Goal: Transaction & Acquisition: Purchase product/service

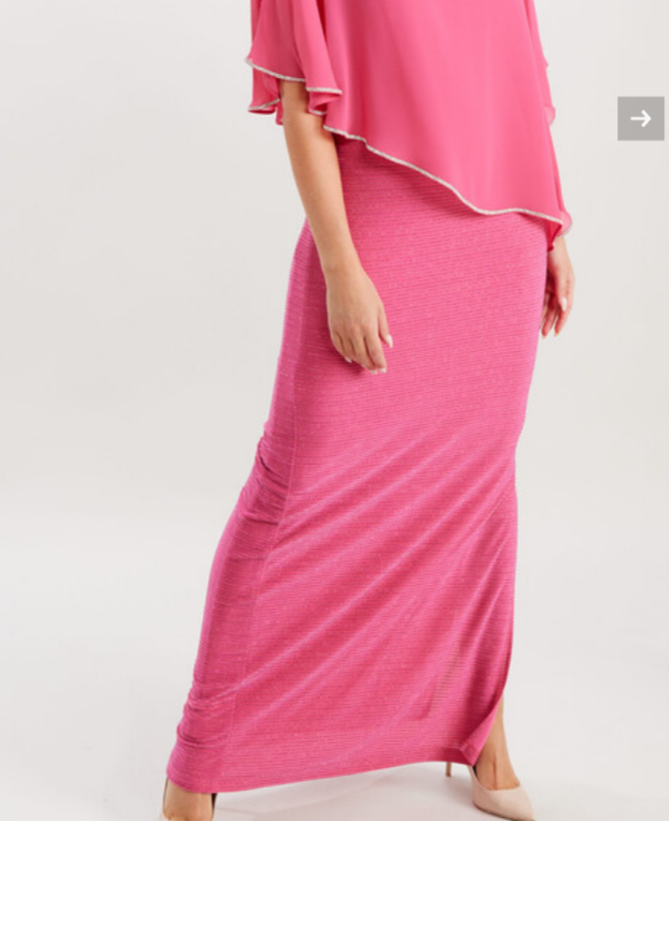
scroll to position [269, 0]
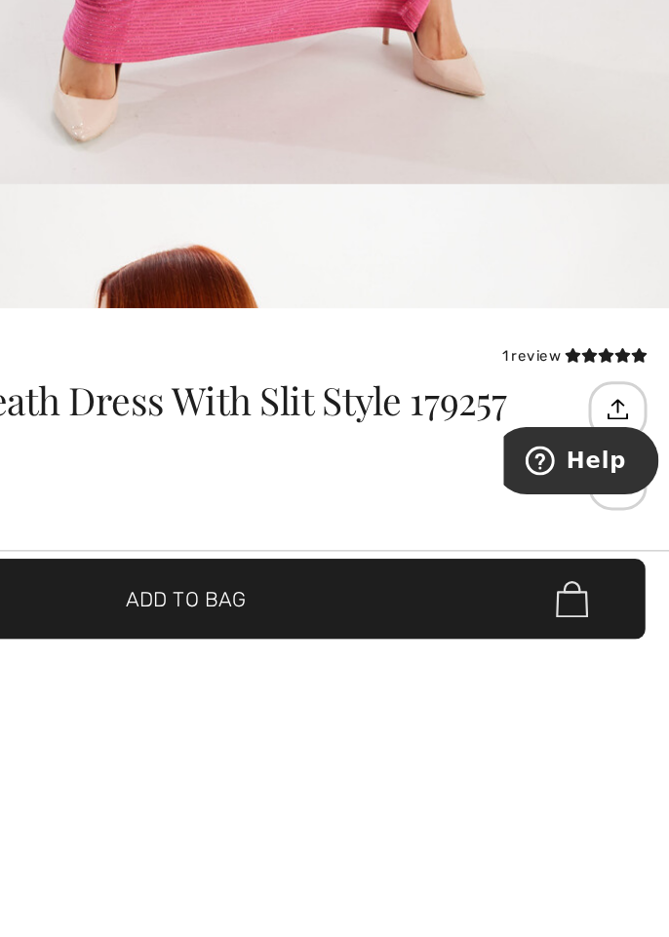
scroll to position [220, 0]
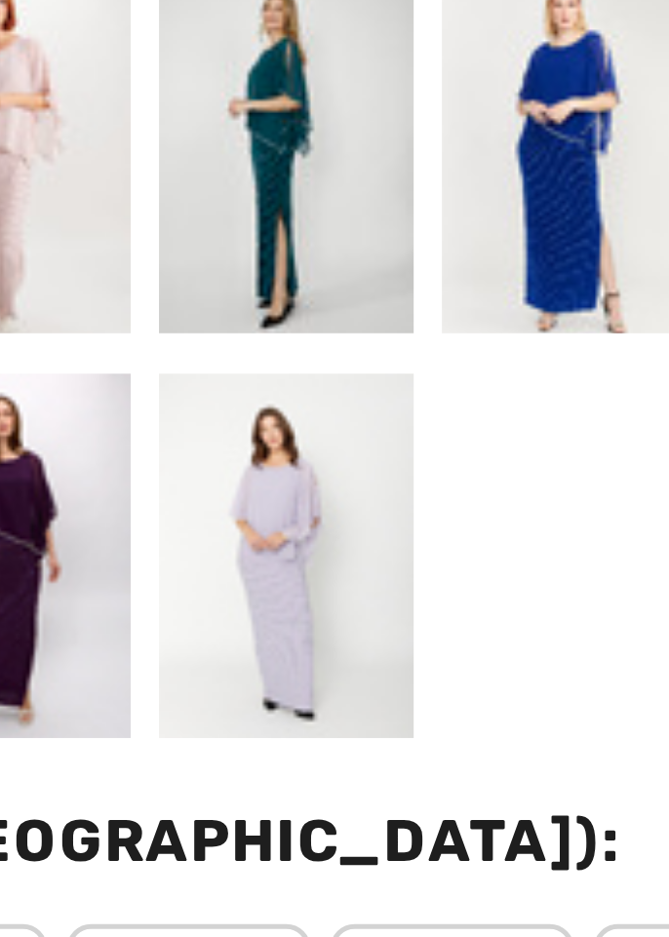
scroll to position [509, 0]
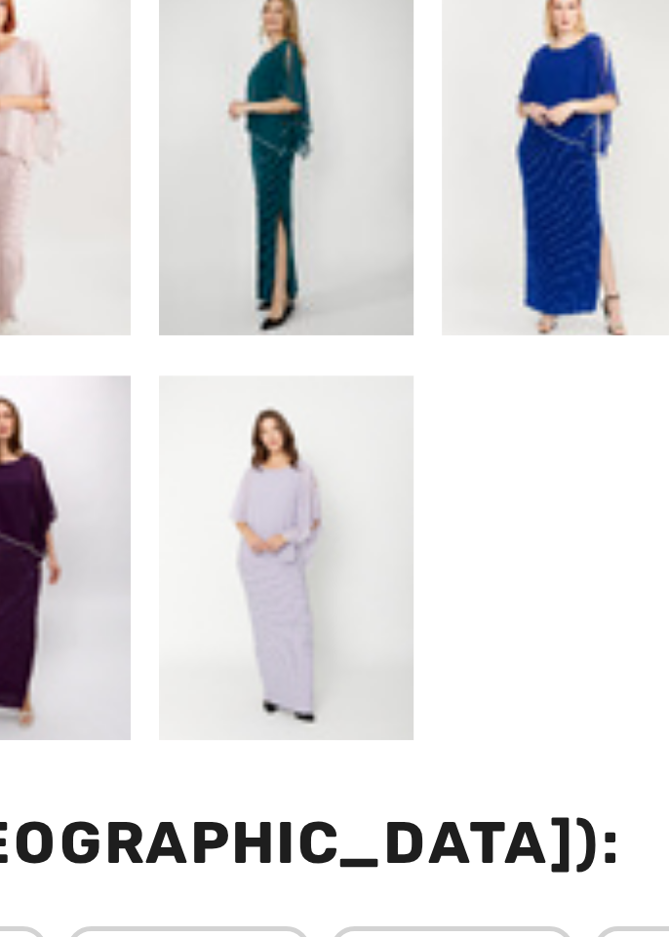
click at [274, 780] on div at bounding box center [281, 774] width 51 height 73
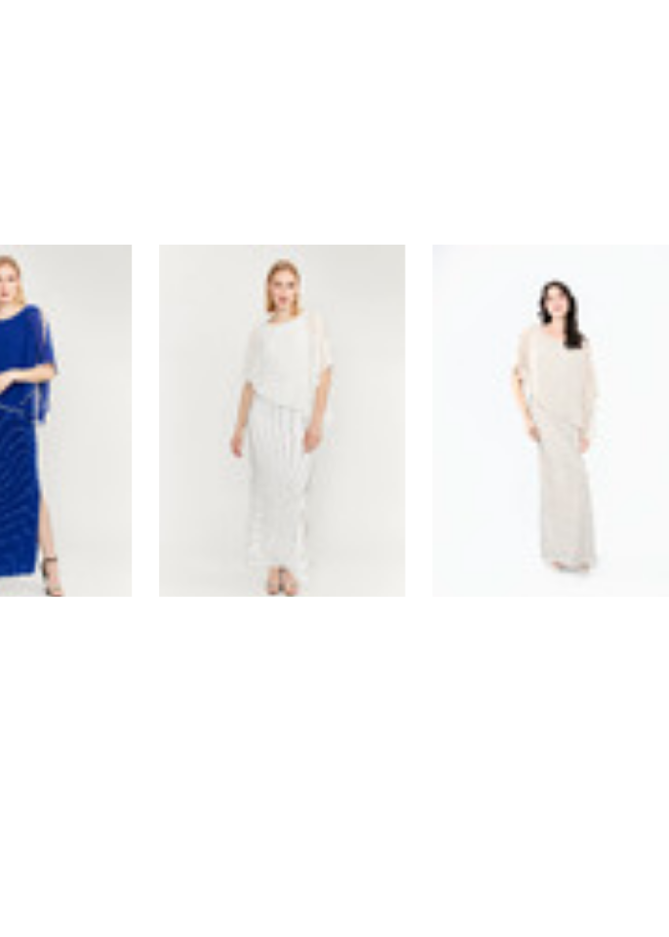
scroll to position [1517, 0]
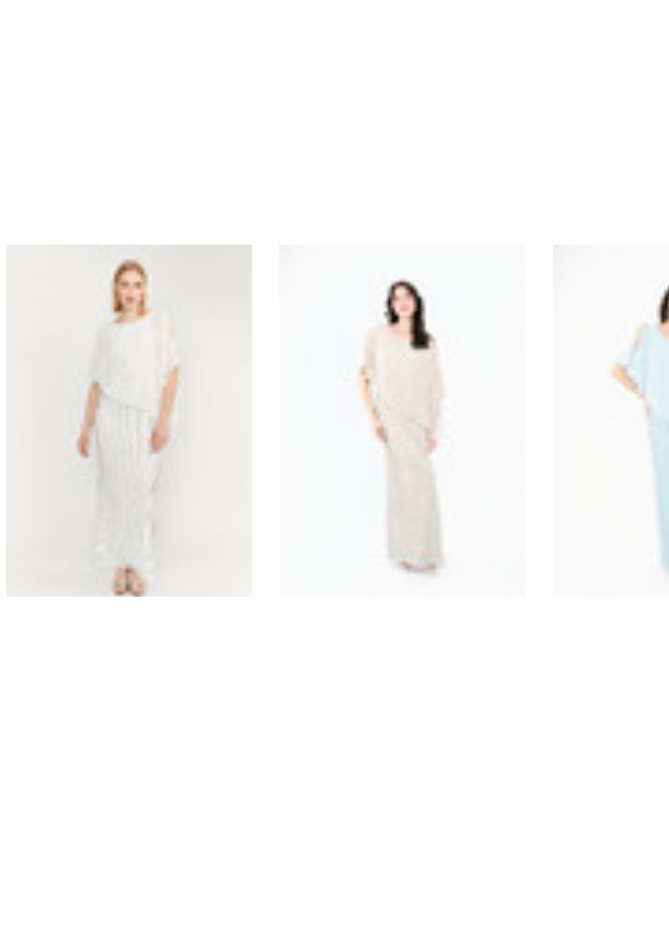
click at [450, 704] on div at bounding box center [451, 693] width 51 height 73
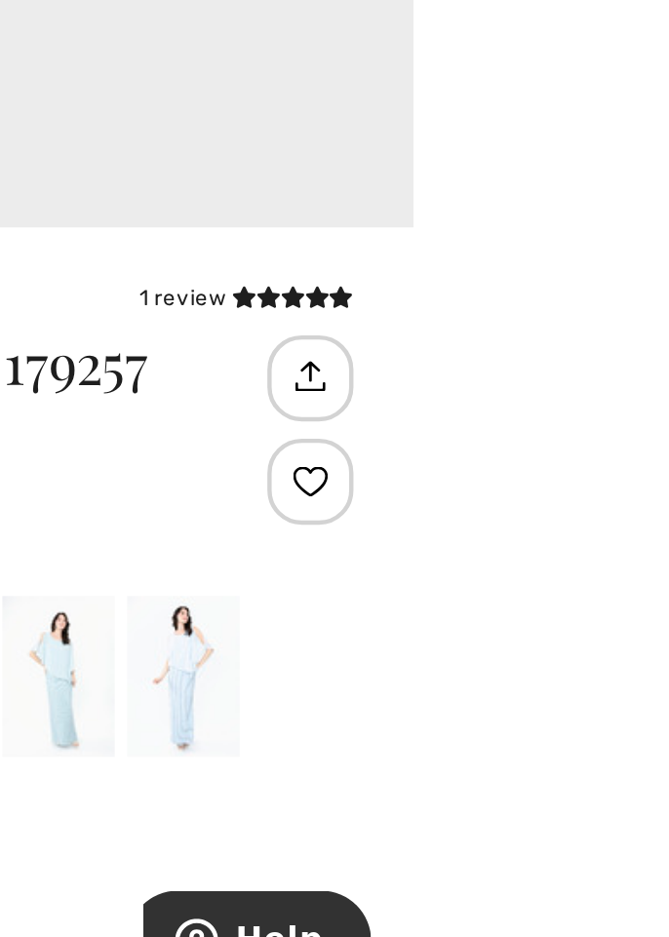
scroll to position [509, 0]
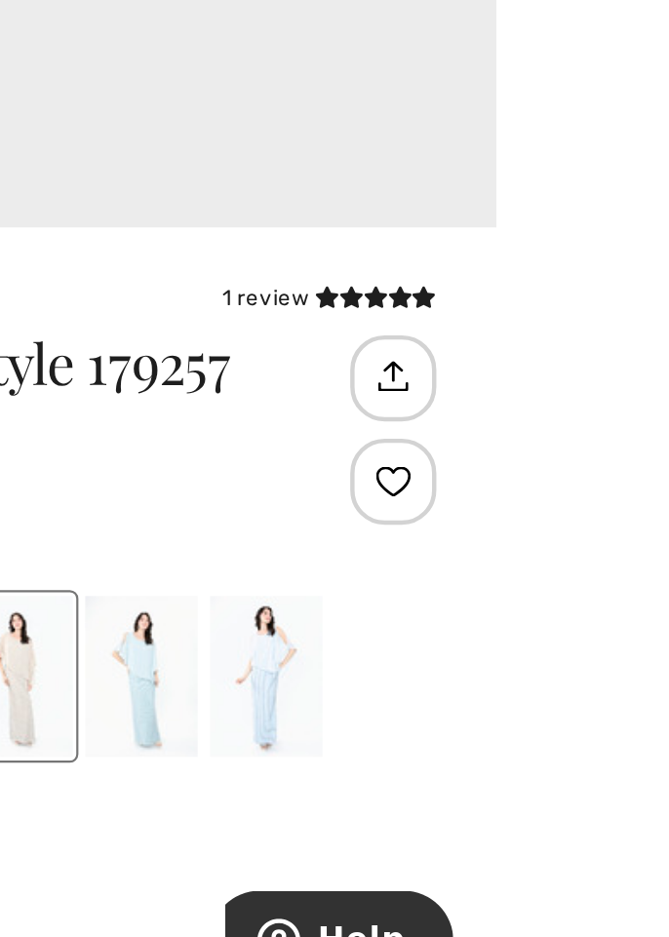
click at [559, 711] on div at bounding box center [564, 693] width 51 height 73
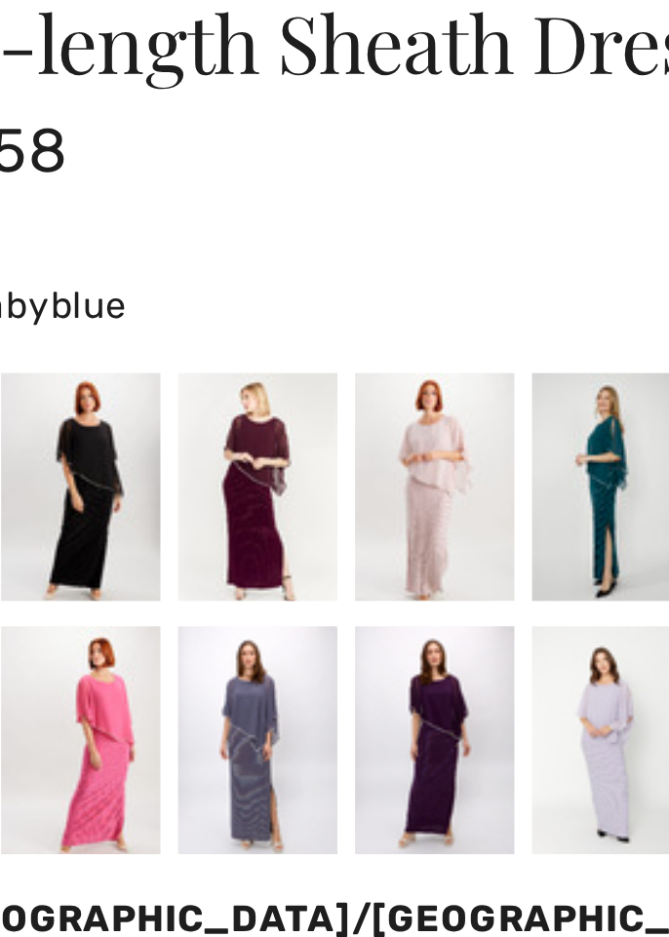
click at [208, 704] on div at bounding box center [225, 693] width 51 height 73
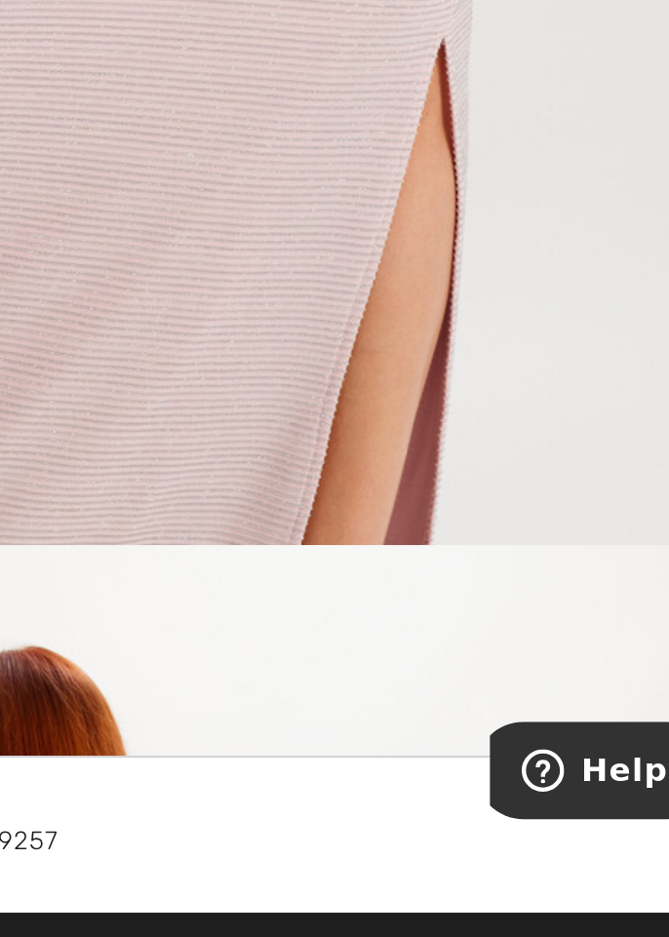
scroll to position [5610, 0]
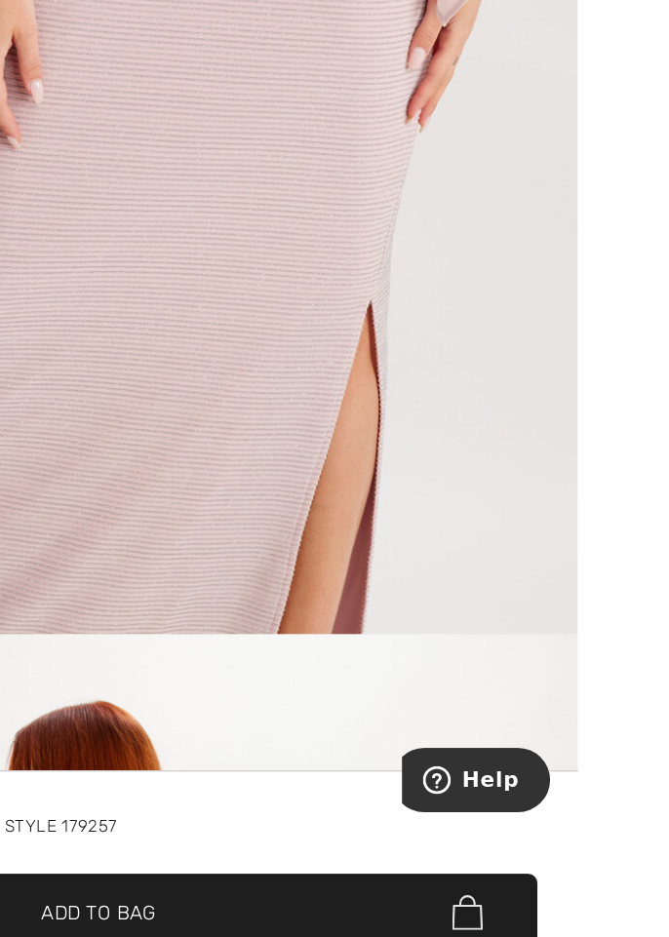
click at [424, 710] on img "4 / 5" at bounding box center [334, 210] width 669 height 1003
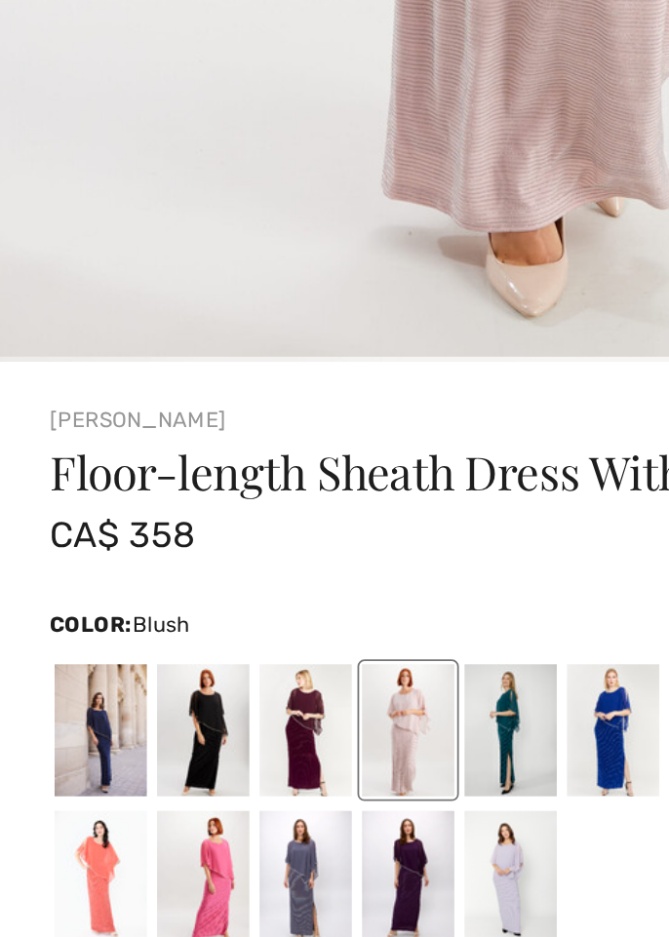
click at [45, 739] on div at bounding box center [55, 744] width 51 height 73
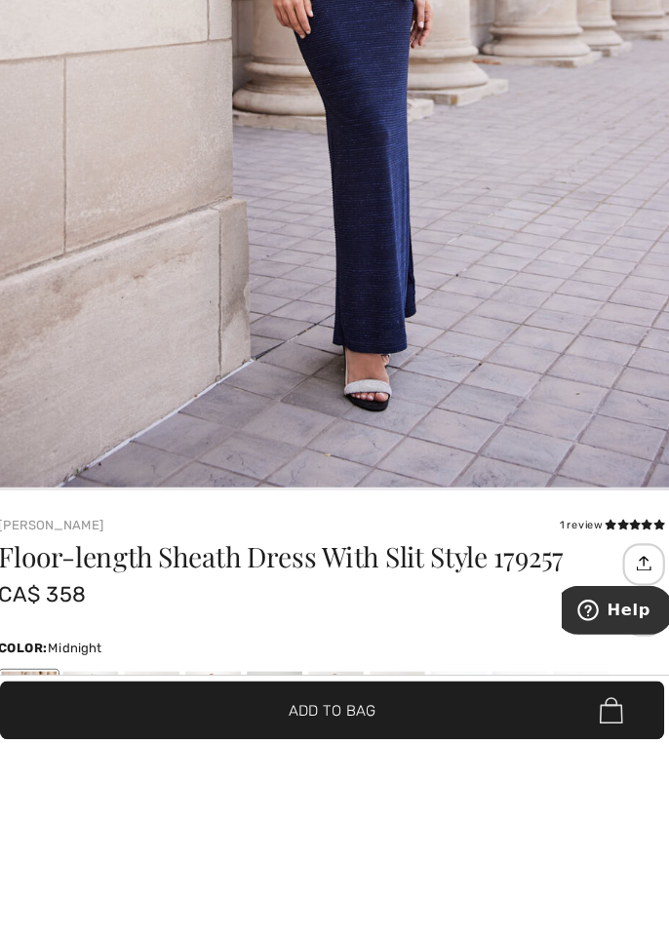
click at [117, 920] on div at bounding box center [112, 906] width 51 height 73
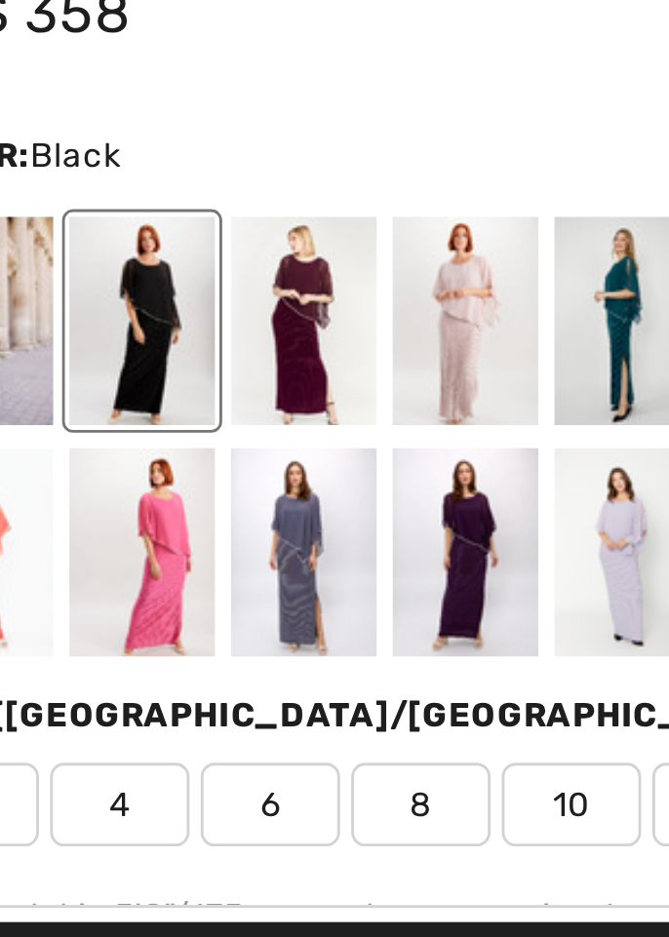
click at [109, 763] on div at bounding box center [112, 749] width 51 height 73
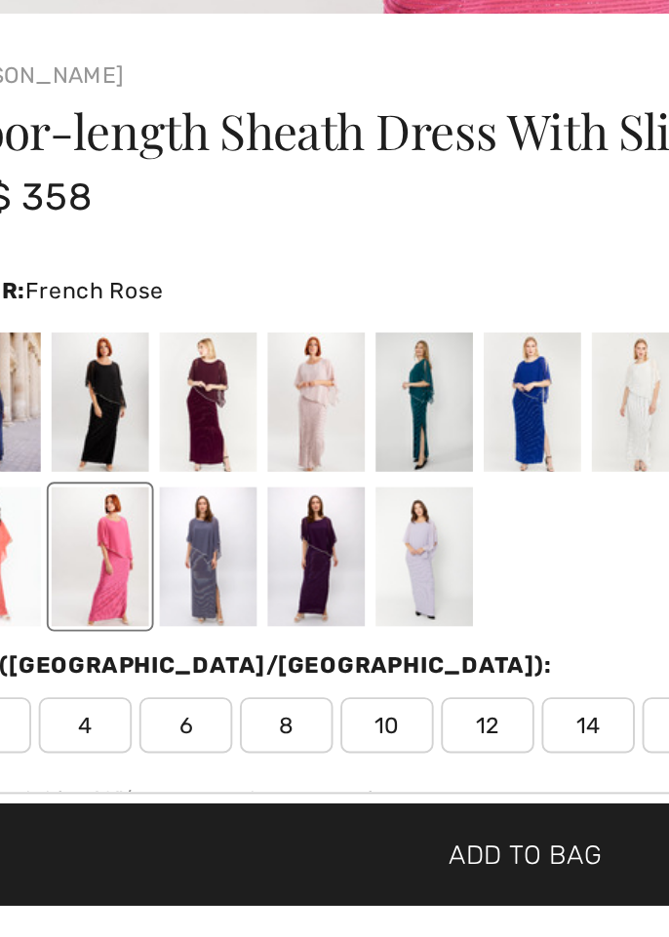
click at [216, 766] on div at bounding box center [225, 749] width 51 height 73
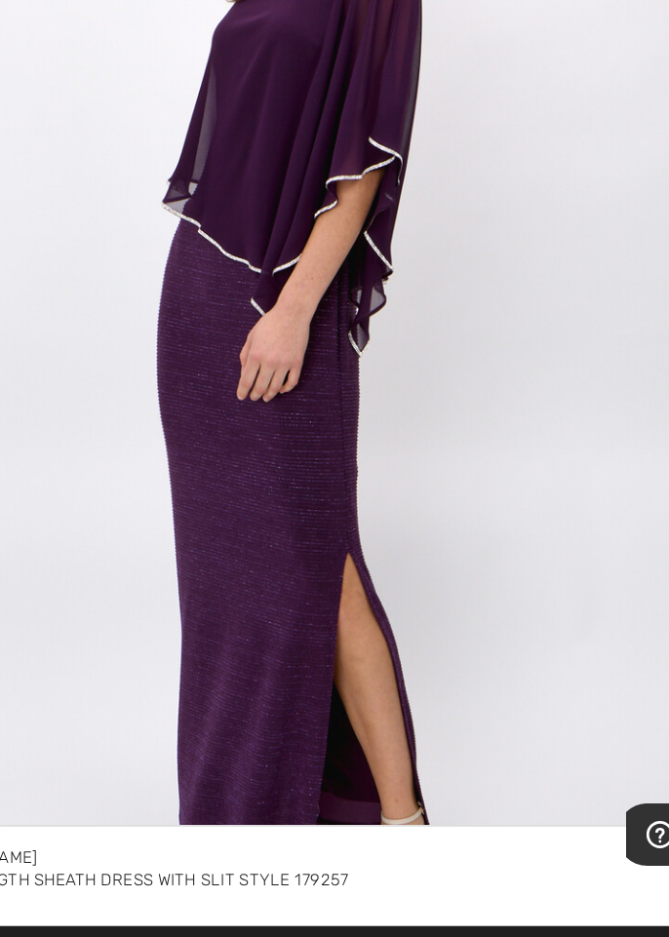
click at [193, 683] on img "2 / 4" at bounding box center [334, 457] width 669 height 1003
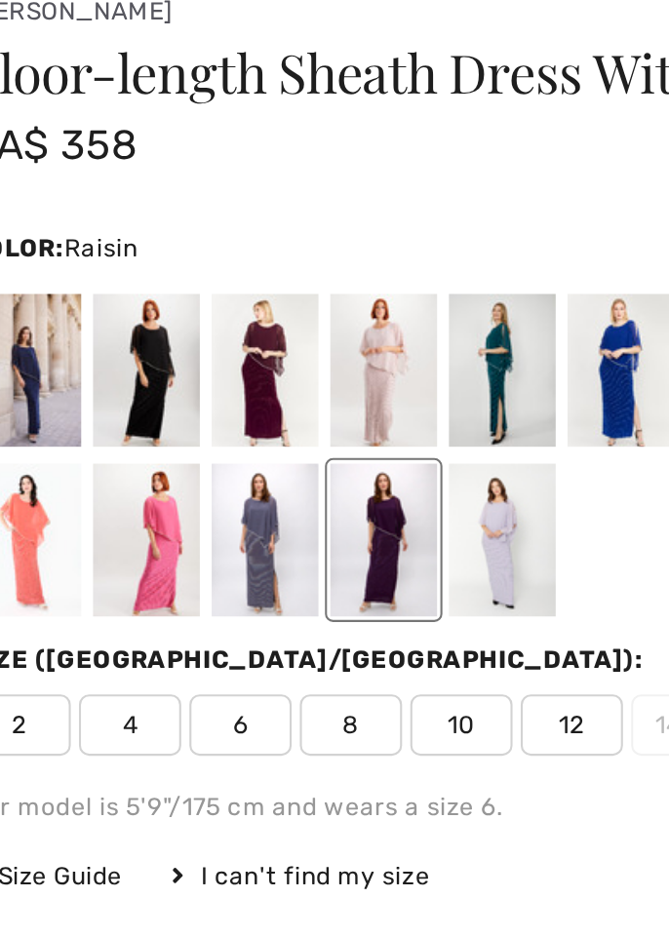
click at [148, 651] on div at bounding box center [168, 639] width 51 height 73
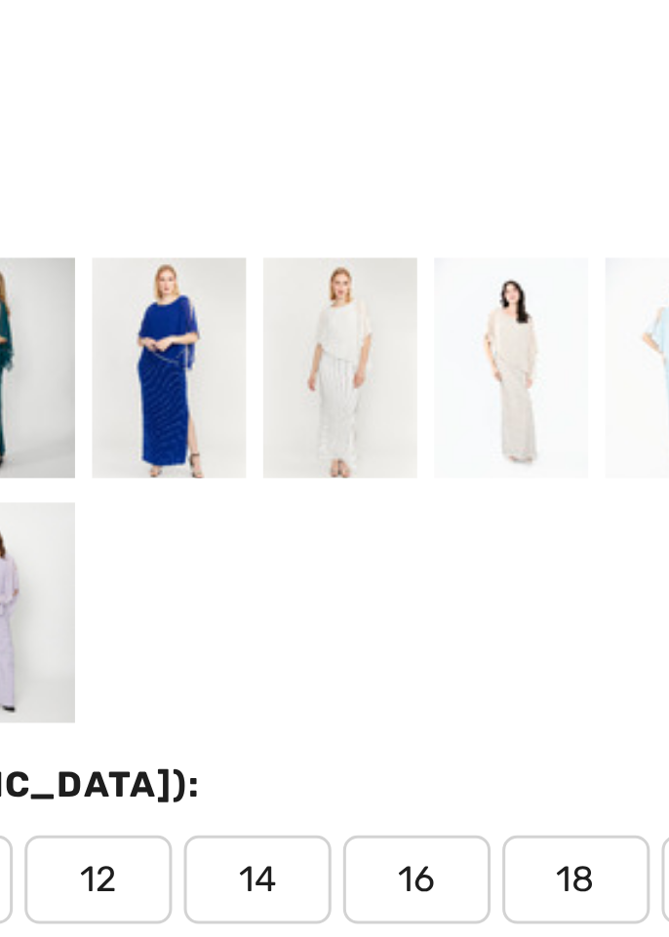
scroll to position [532, 0]
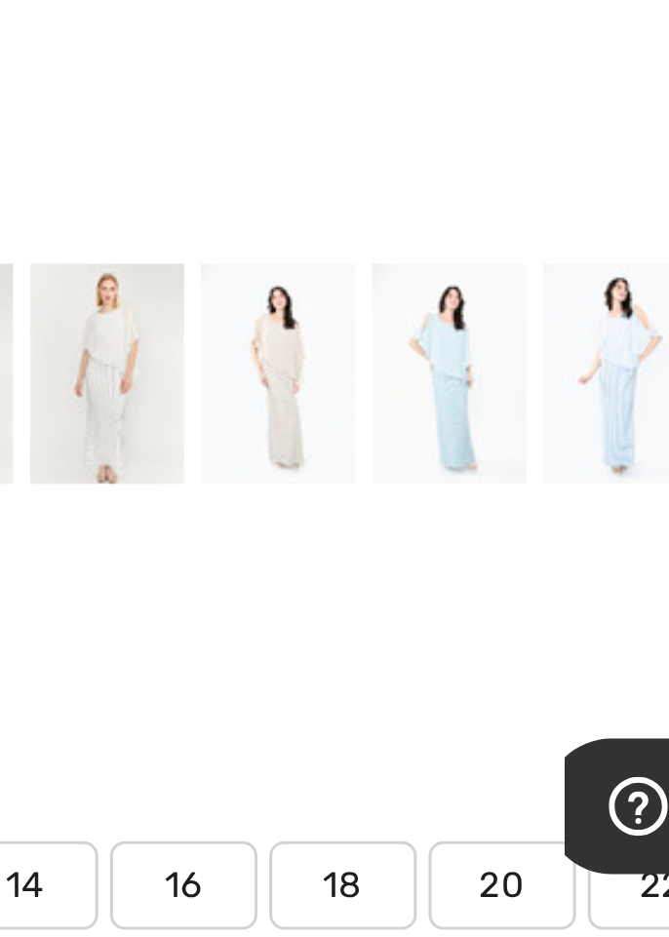
click at [447, 684] on div at bounding box center [451, 670] width 51 height 73
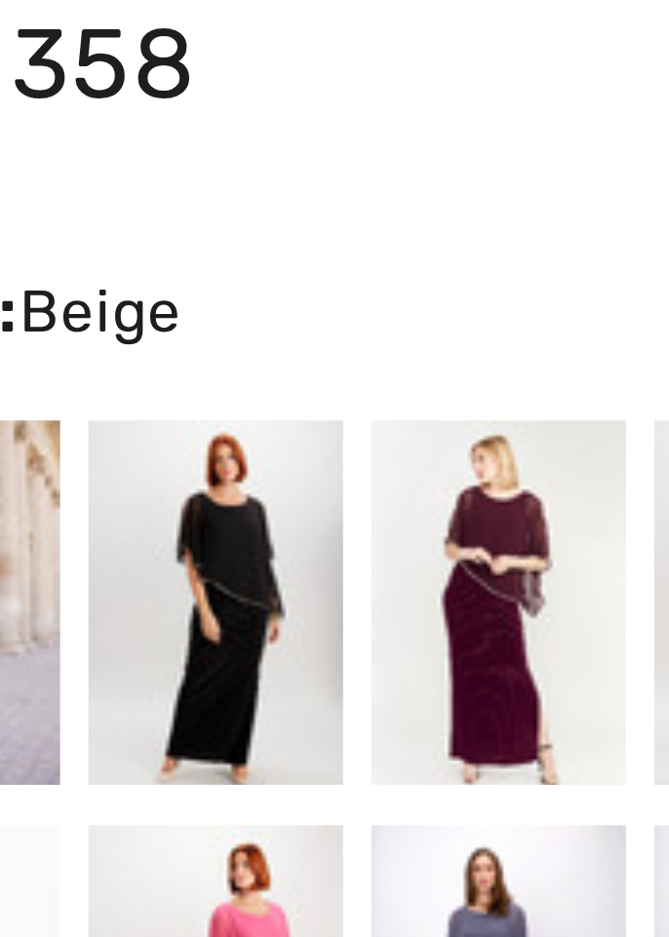
scroll to position [0, 0]
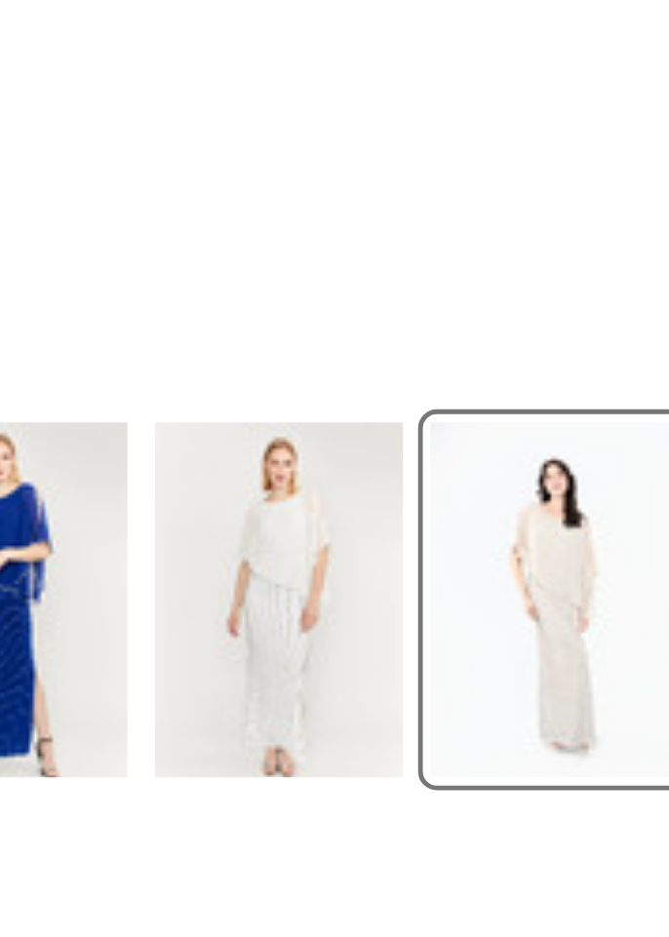
click at [385, 674] on div at bounding box center [394, 670] width 51 height 73
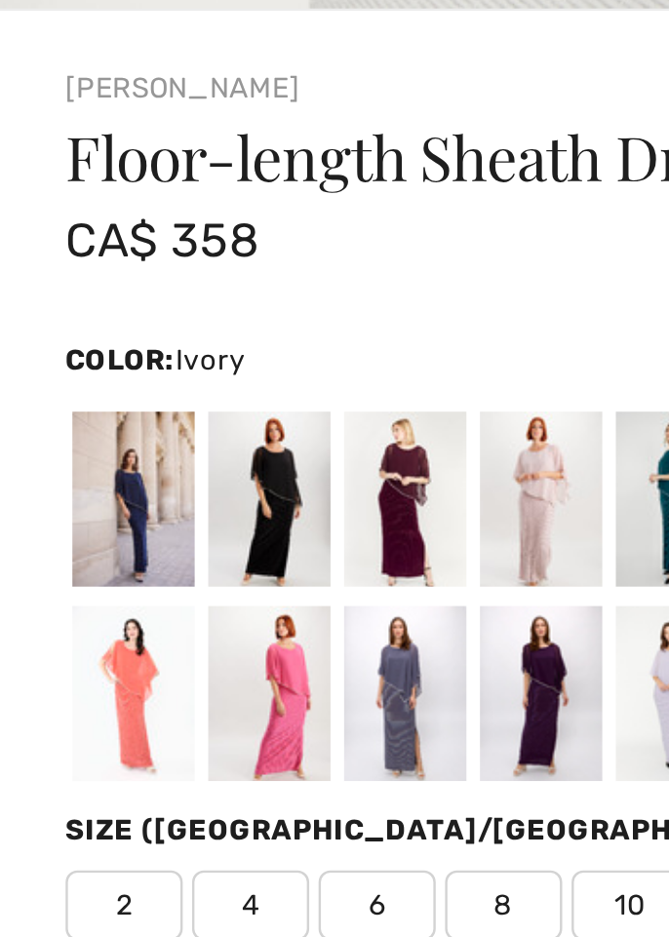
scroll to position [741, 0]
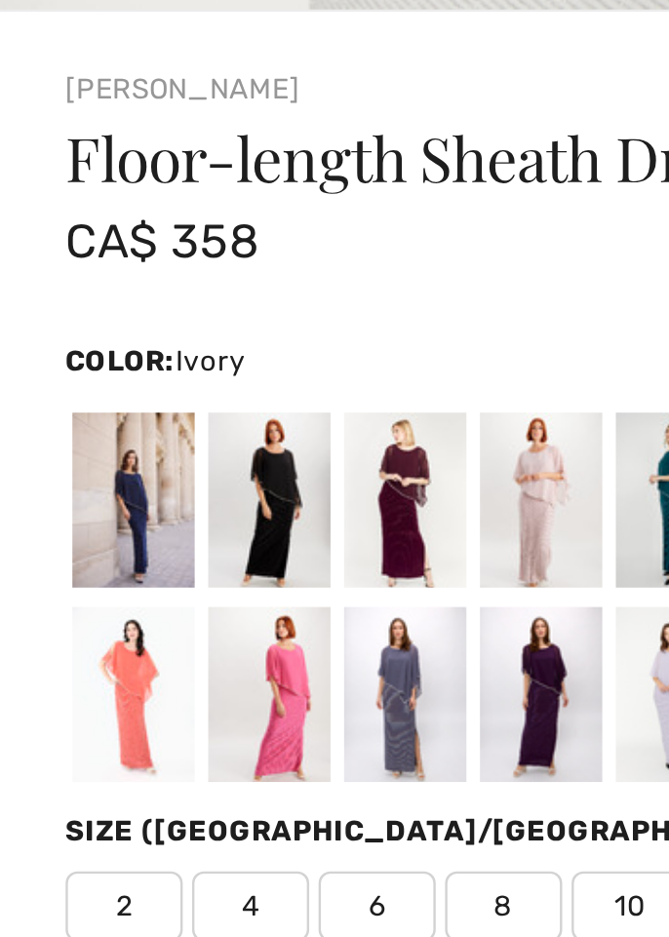
click at [101, 529] on div at bounding box center [112, 542] width 51 height 73
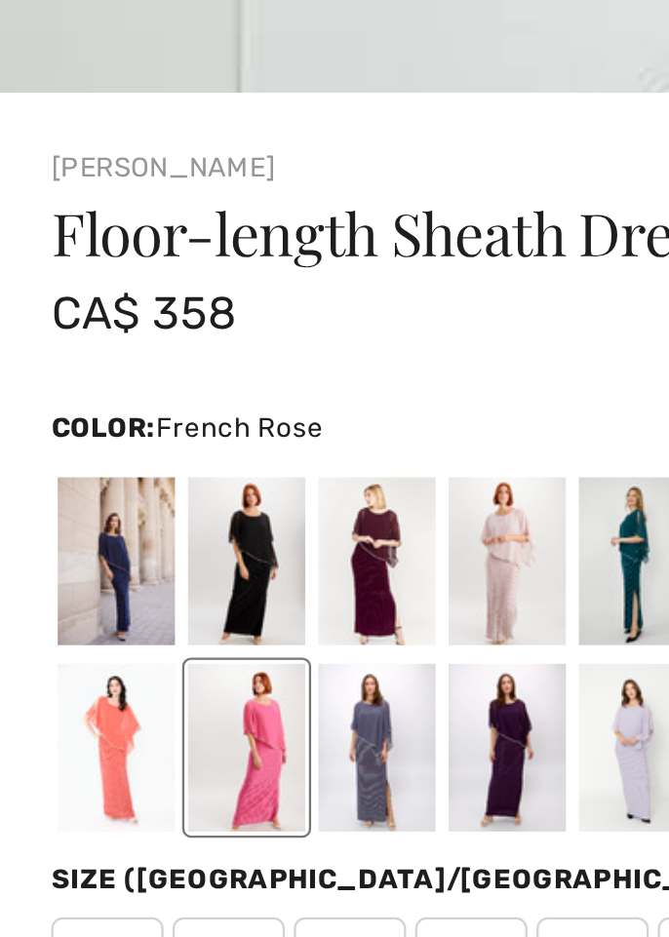
scroll to position [763, 0]
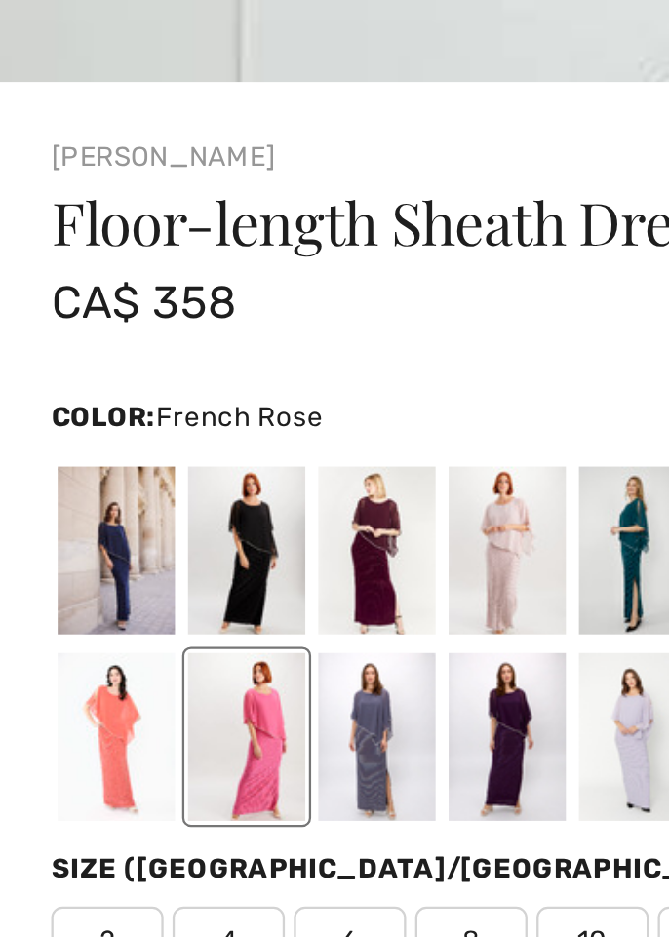
click at [155, 520] on div at bounding box center [168, 519] width 51 height 73
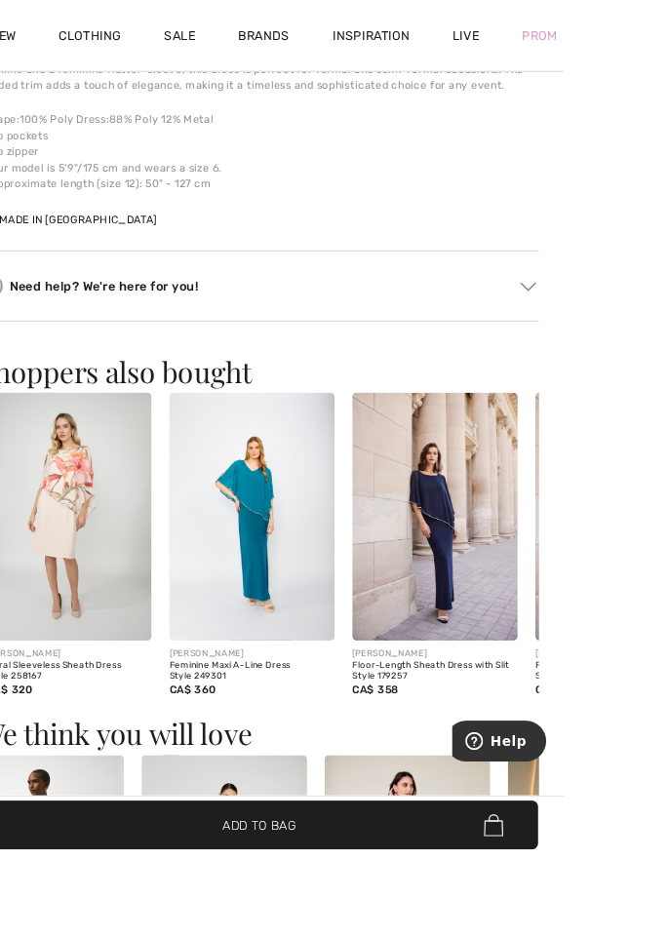
scroll to position [1540, 0]
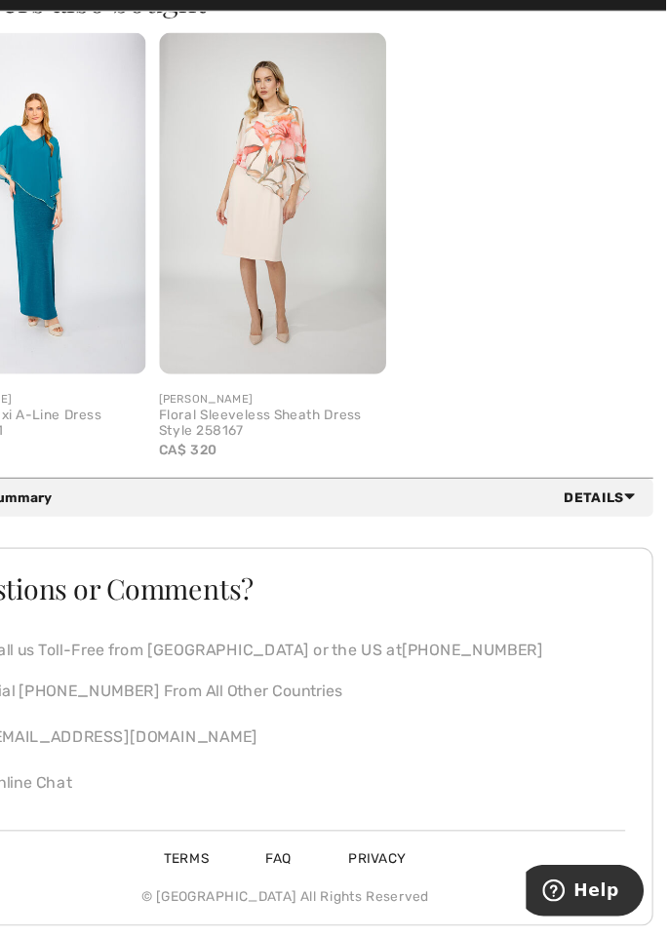
scroll to position [1097, 0]
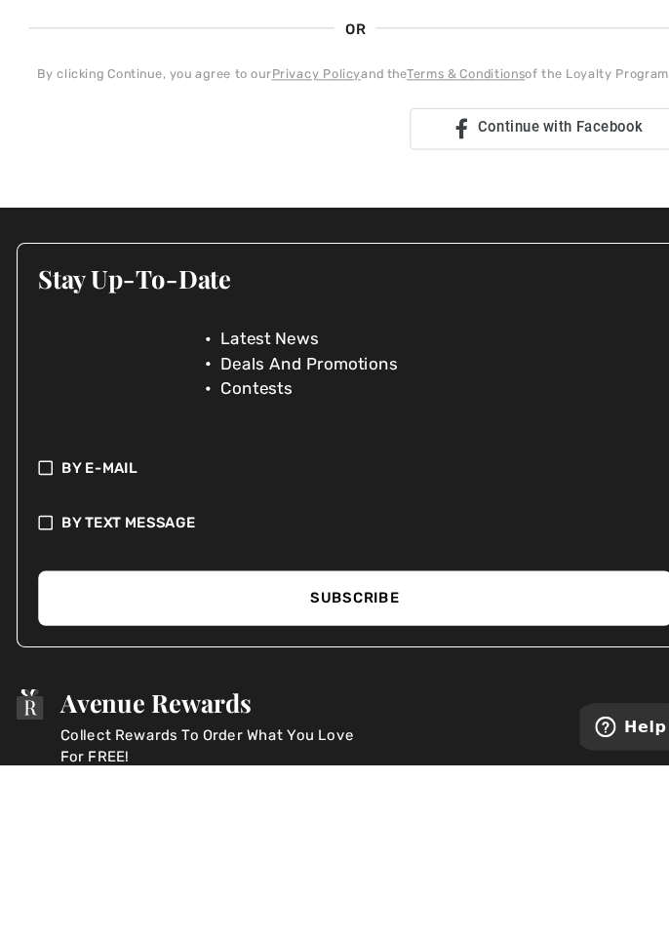
scroll to position [339, 0]
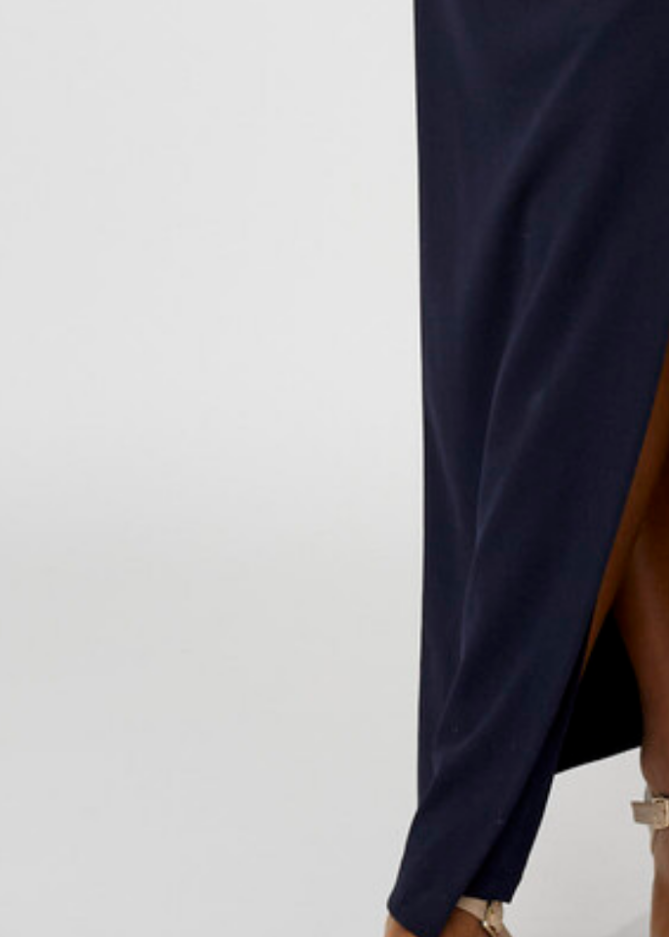
scroll to position [12, 0]
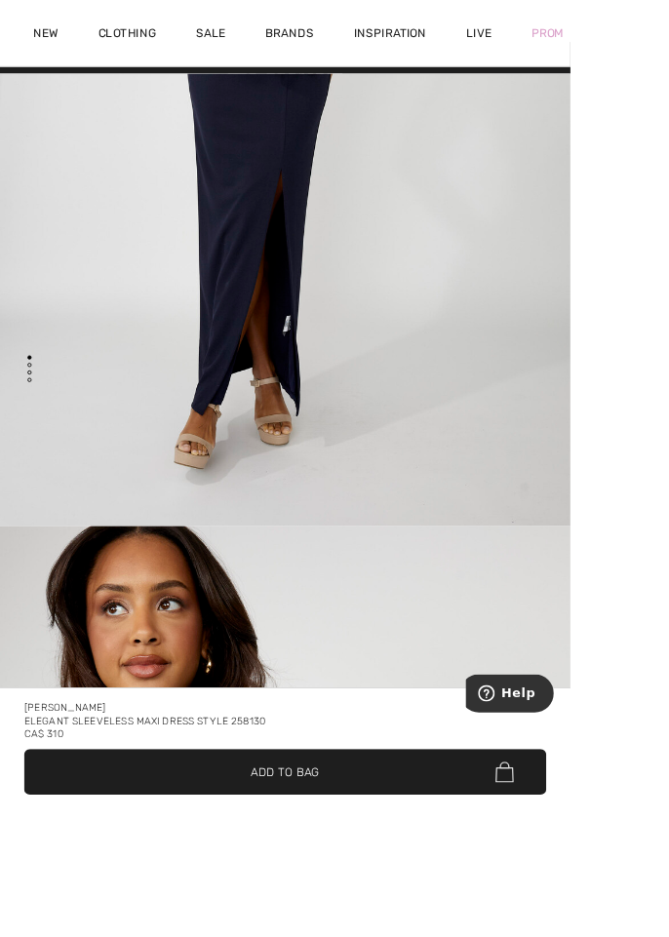
click at [668, 908] on html "We value your privacy We use cookies to enhance your browsing experience, serve…" at bounding box center [334, 439] width 669 height 937
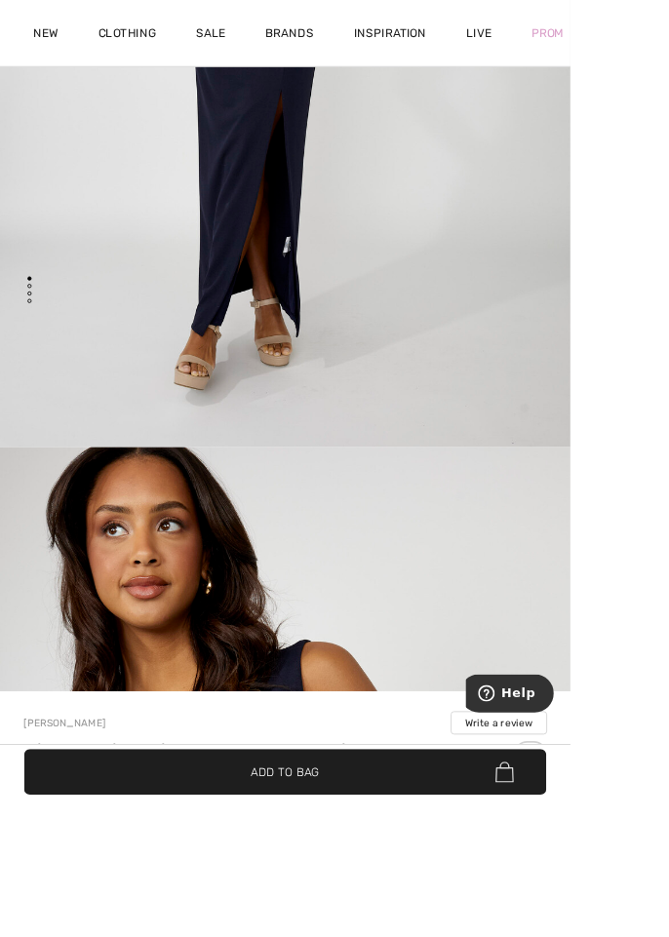
scroll to position [190, 0]
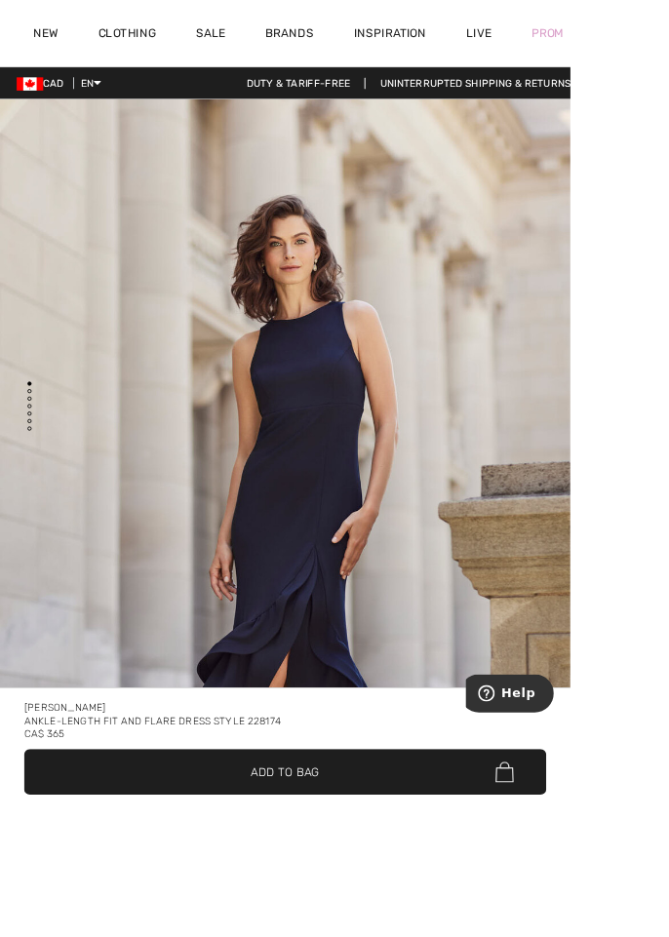
click at [668, 936] on div "Frank Lyman Ankle-length Fit And Flare Dress Style 228174 CA$ 365 ✔ Added to Ba…" at bounding box center [334, 871] width 669 height 131
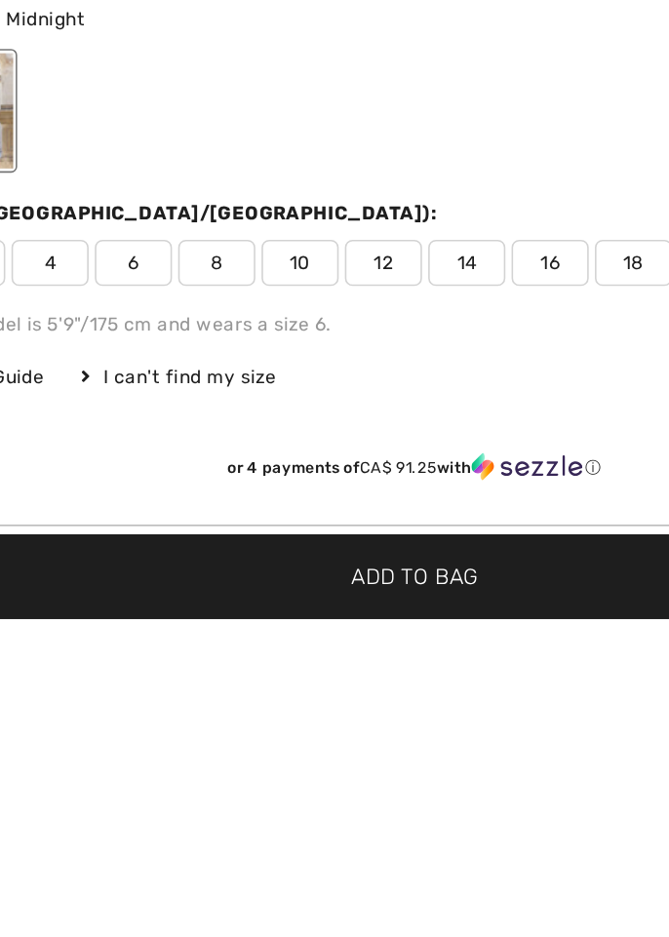
scroll to position [609, 0]
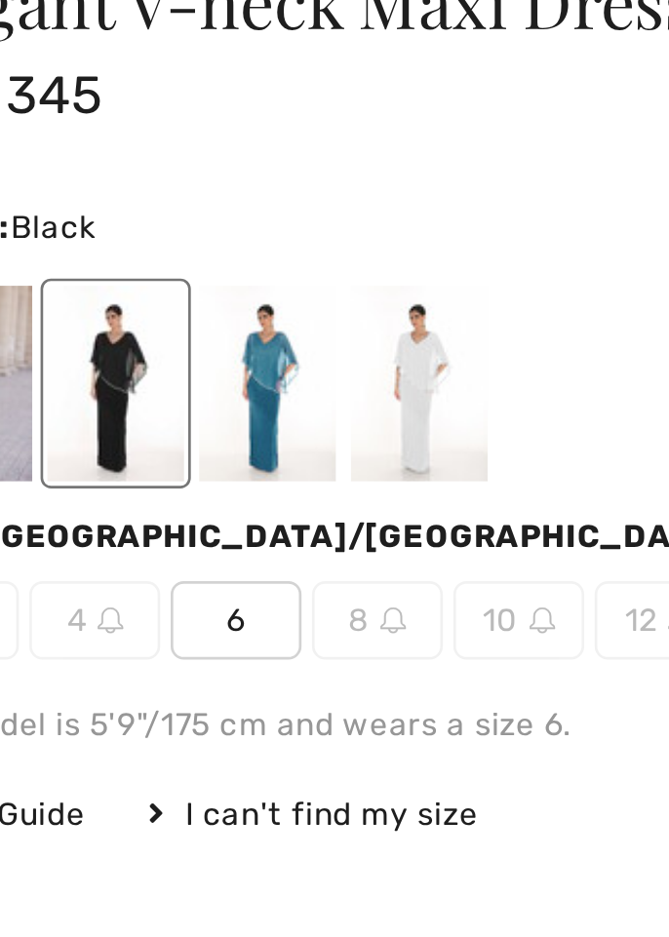
scroll to position [855, 0]
click at [156, 369] on div at bounding box center [168, 357] width 51 height 73
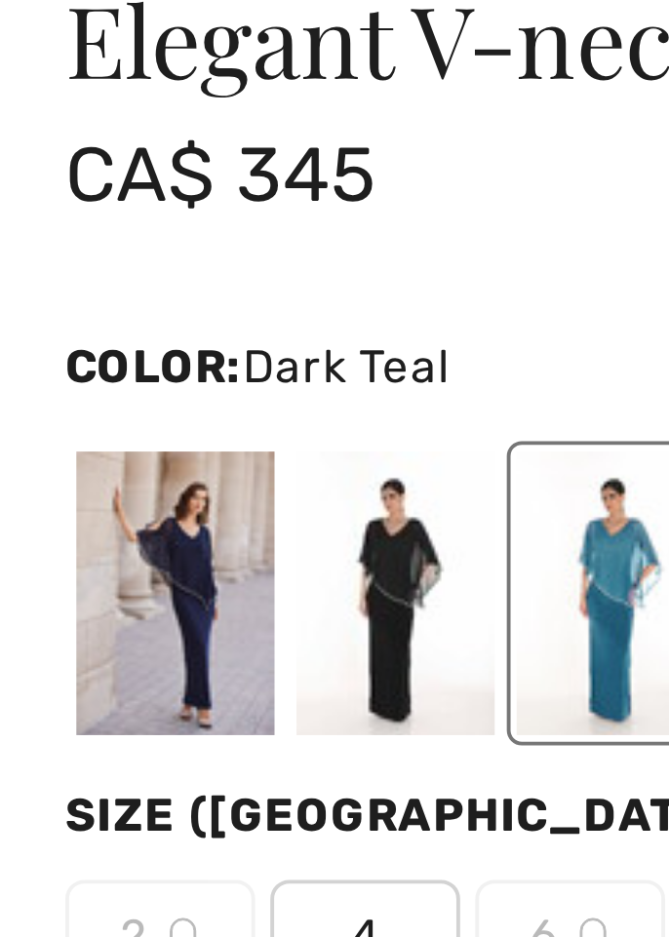
scroll to position [808, 0]
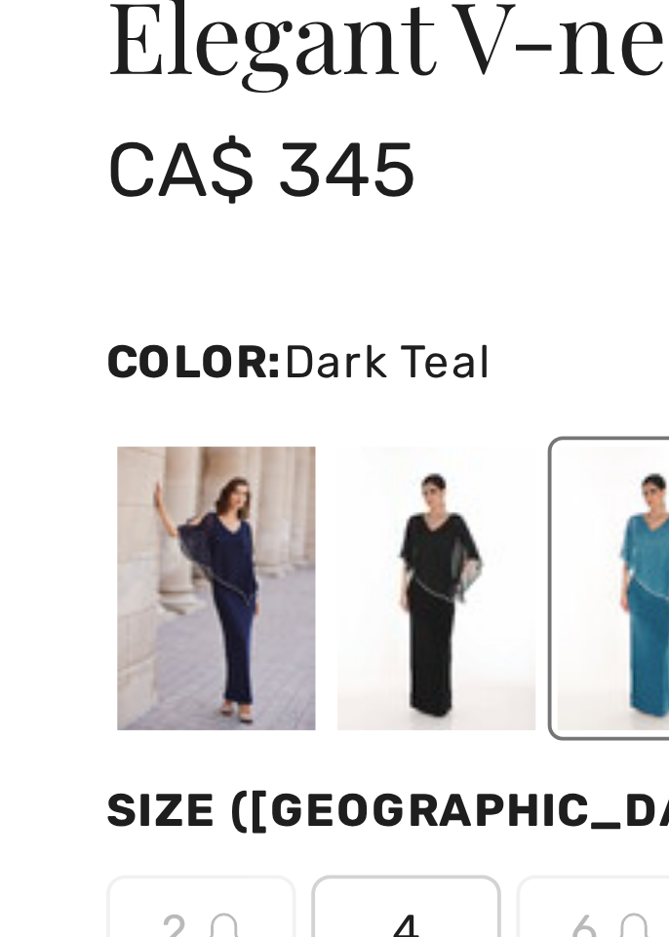
click at [97, 405] on div at bounding box center [112, 404] width 51 height 73
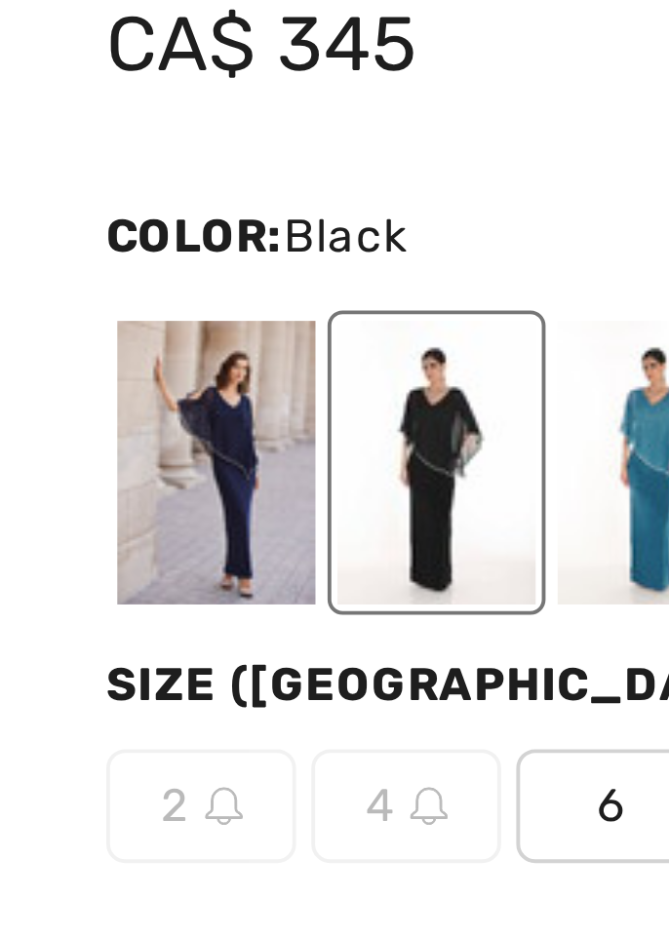
click at [52, 413] on div at bounding box center [55, 404] width 51 height 73
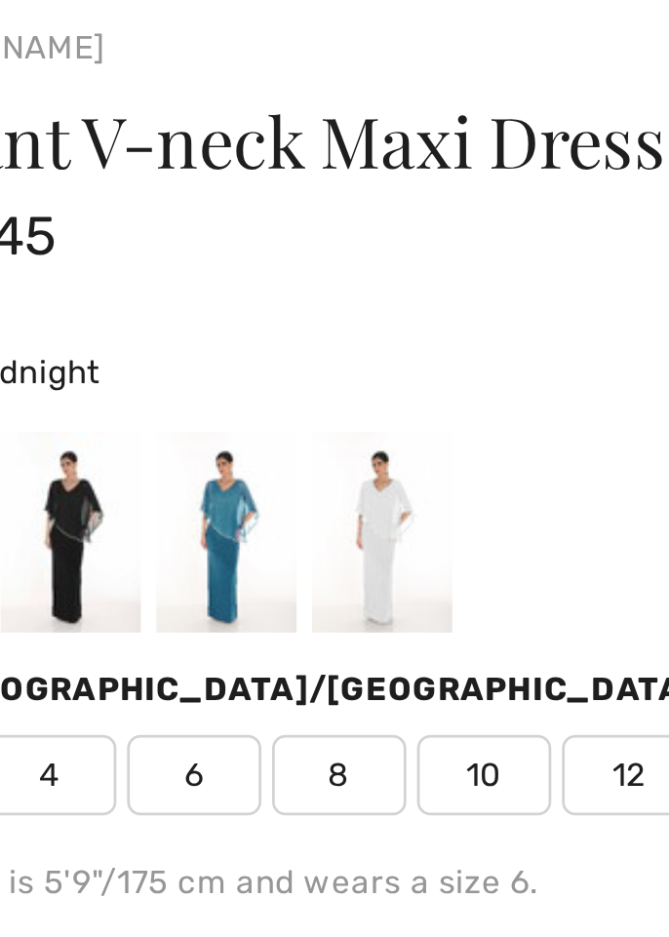
click at [214, 406] on div at bounding box center [225, 404] width 51 height 73
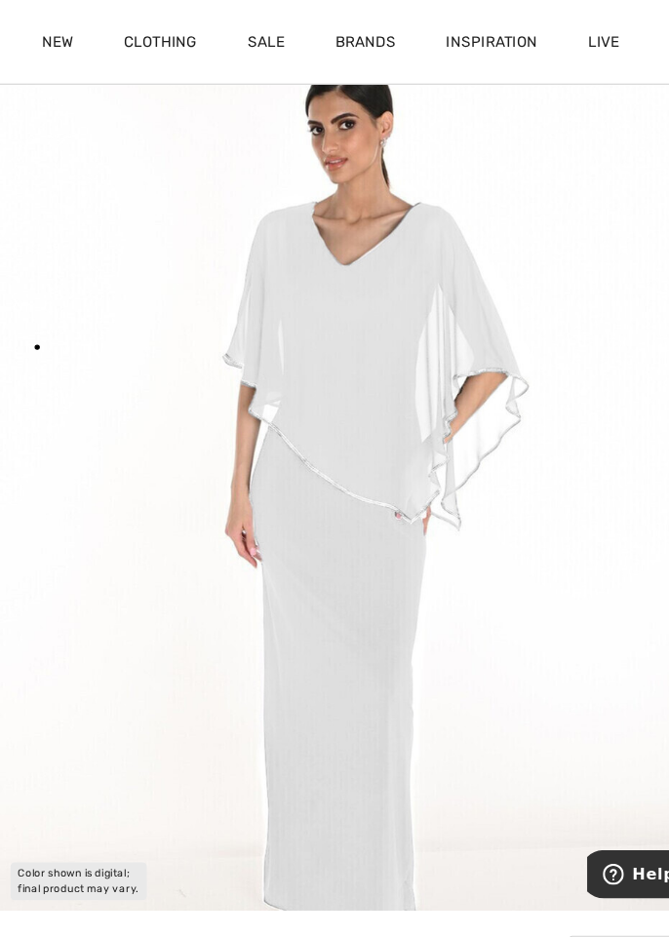
scroll to position [0, 0]
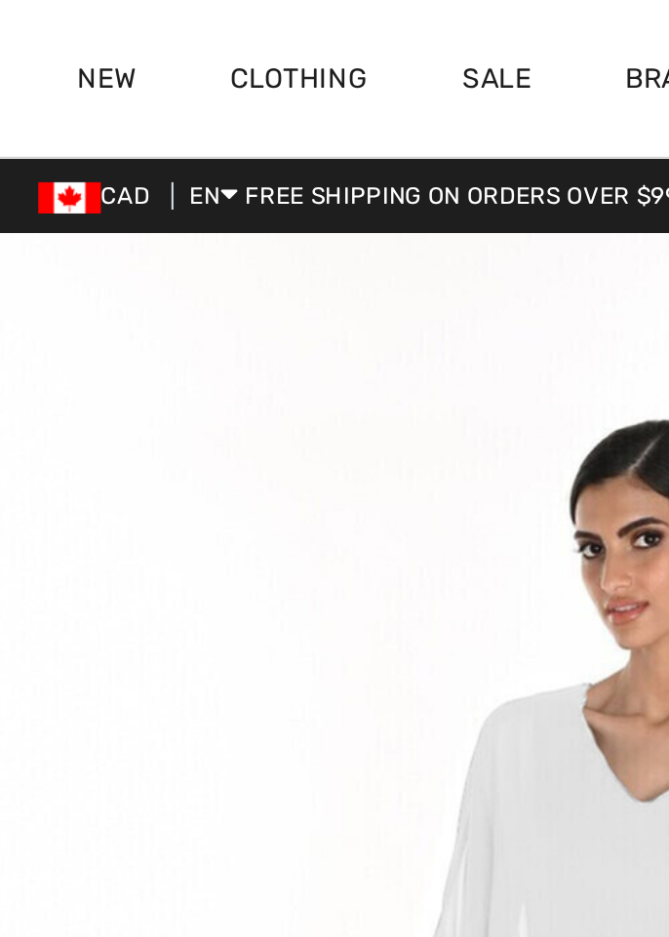
click at [53, 47] on link "New" at bounding box center [53, 41] width 29 height 20
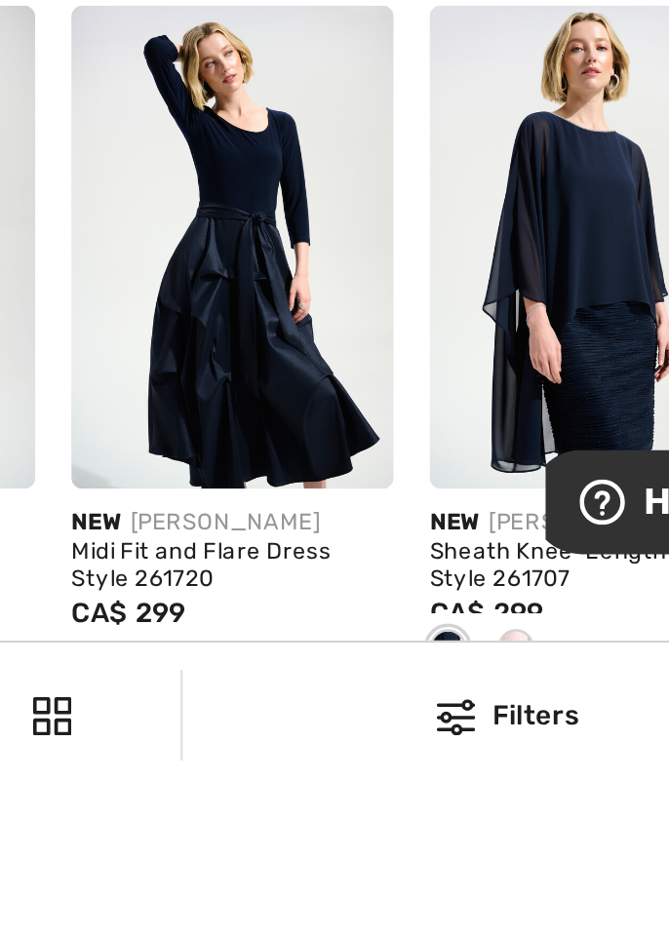
scroll to position [586, 0]
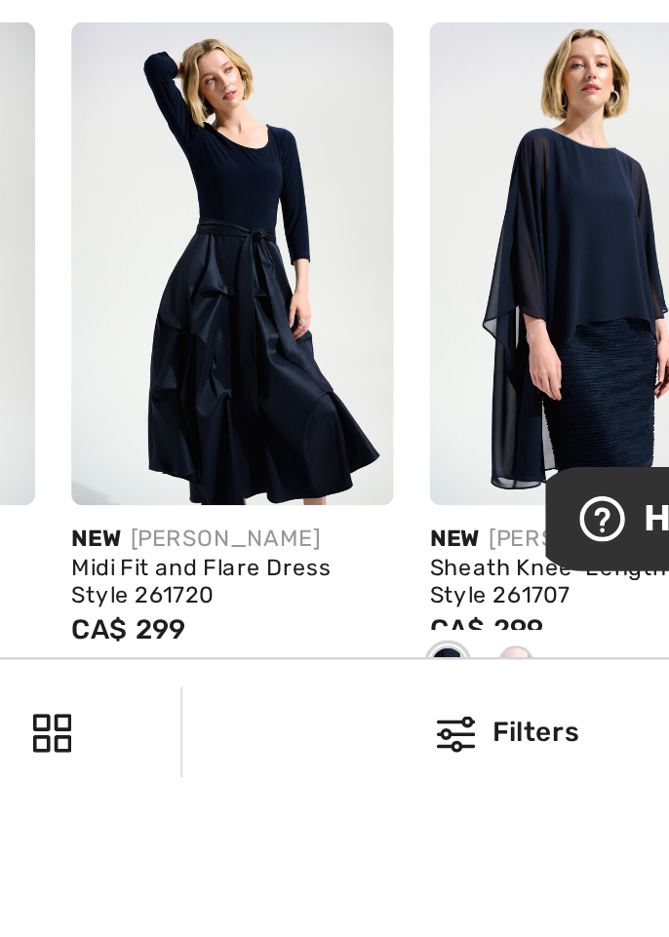
click at [369, 770] on img at bounding box center [411, 704] width 138 height 208
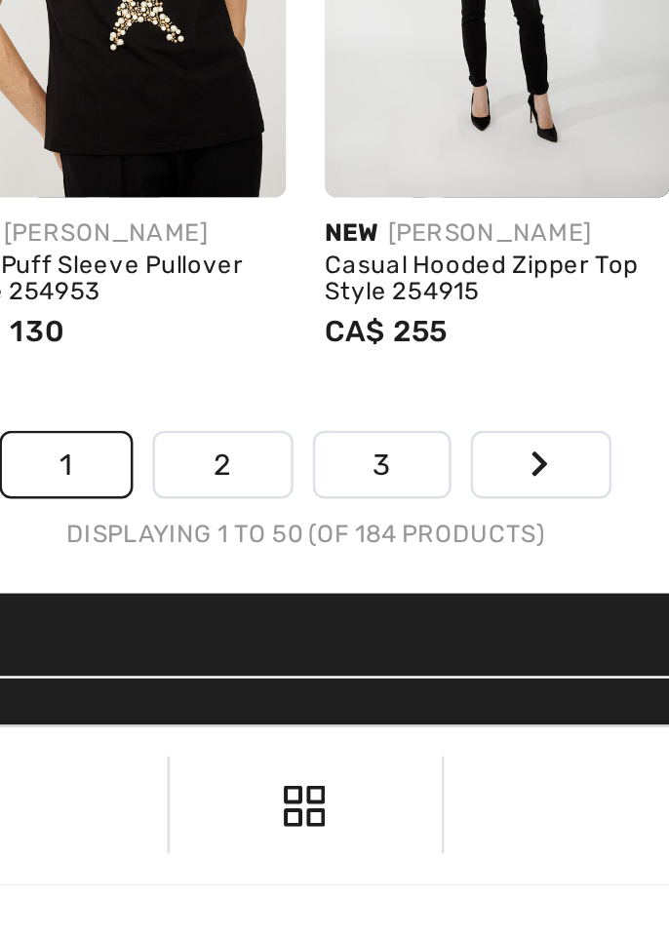
scroll to position [4668, 0]
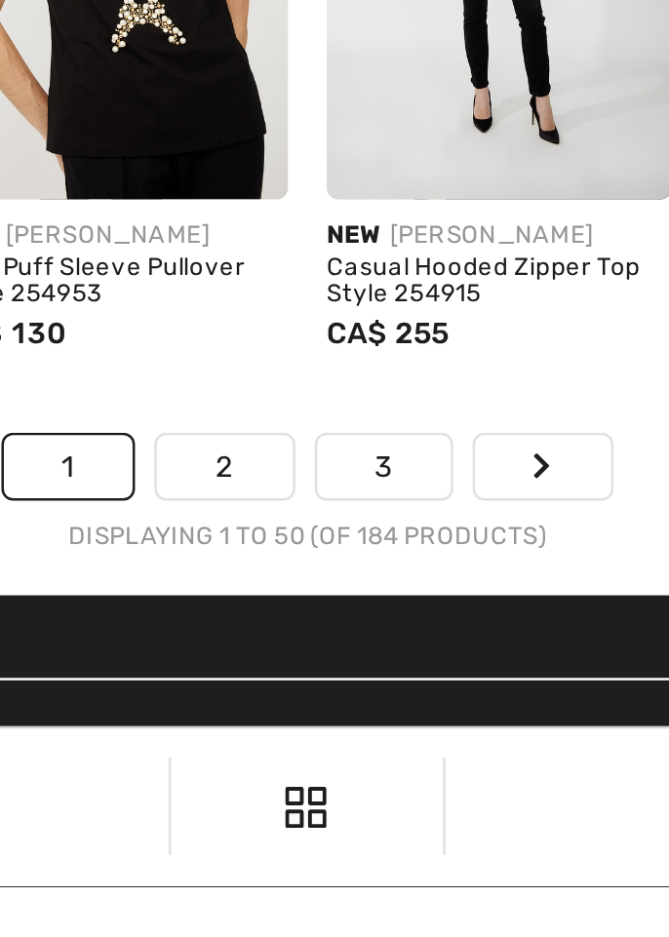
click at [300, 769] on link "2" at bounding box center [301, 768] width 54 height 25
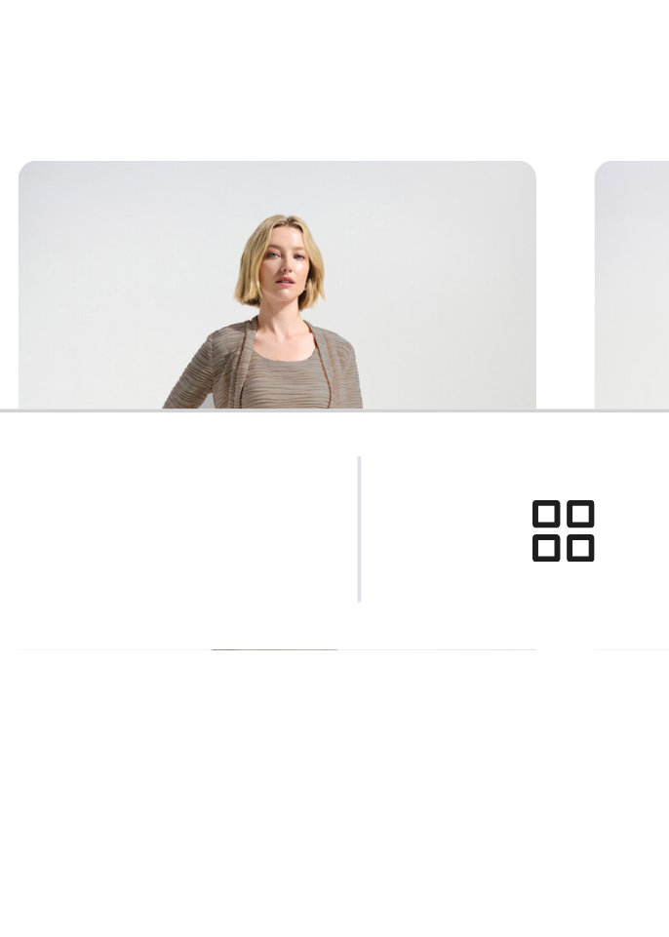
scroll to position [3234, 0]
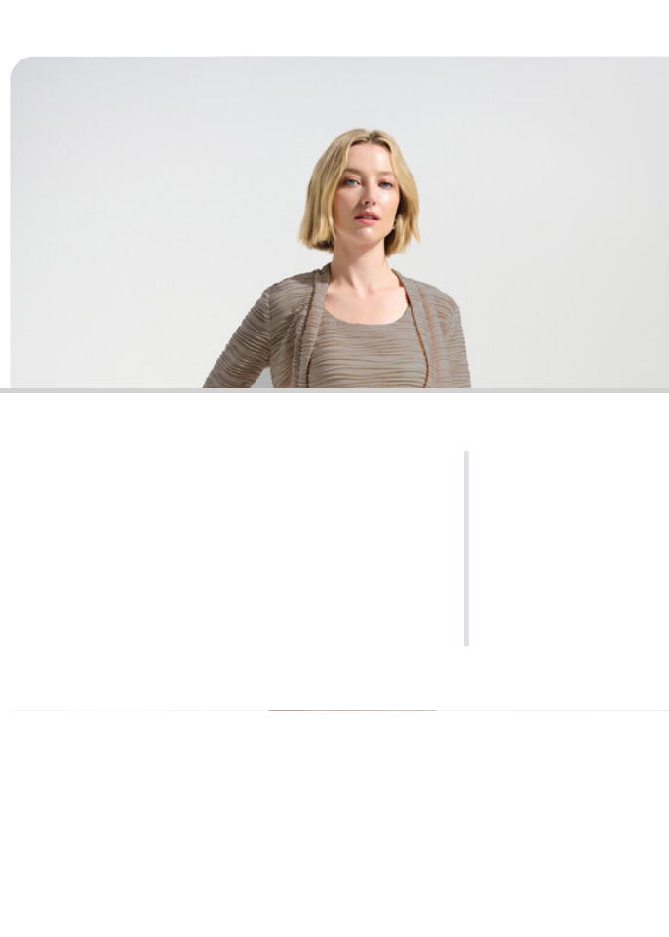
click at [220, 883] on img at bounding box center [257, 910] width 138 height 208
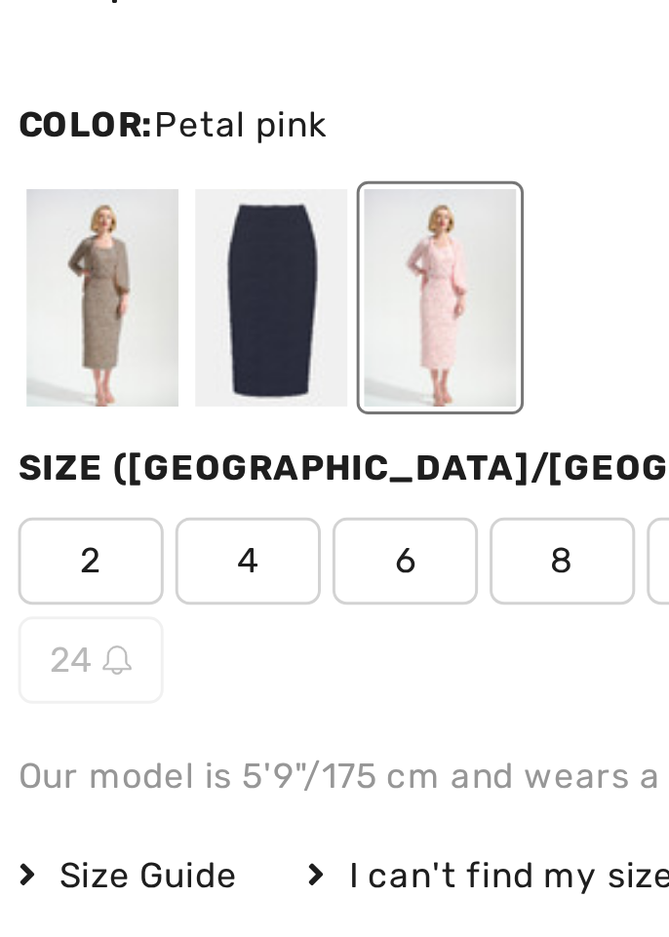
scroll to position [946, 0]
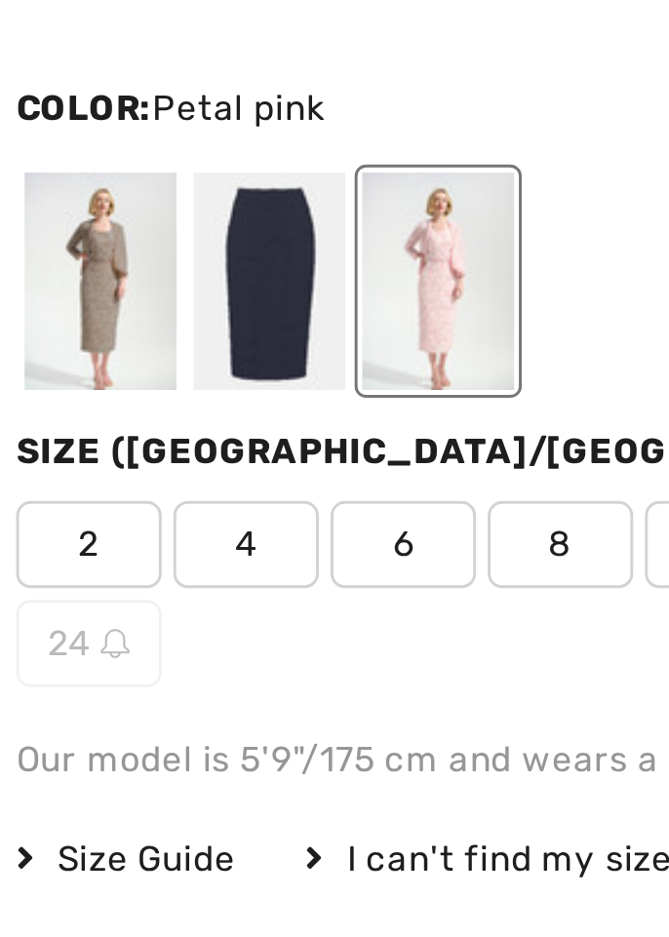
click at [106, 239] on div at bounding box center [112, 202] width 51 height 73
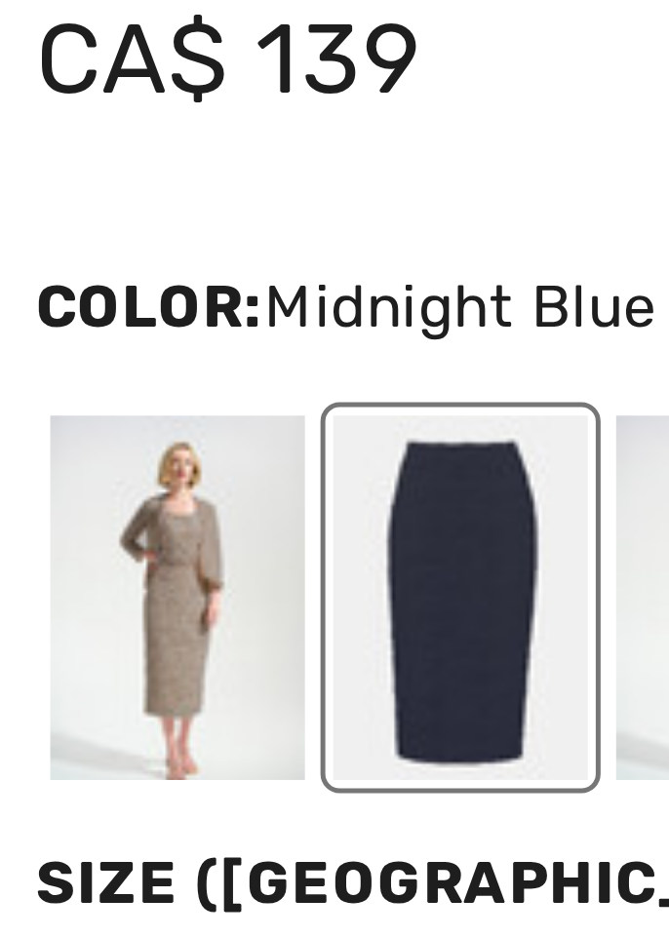
scroll to position [949, 0]
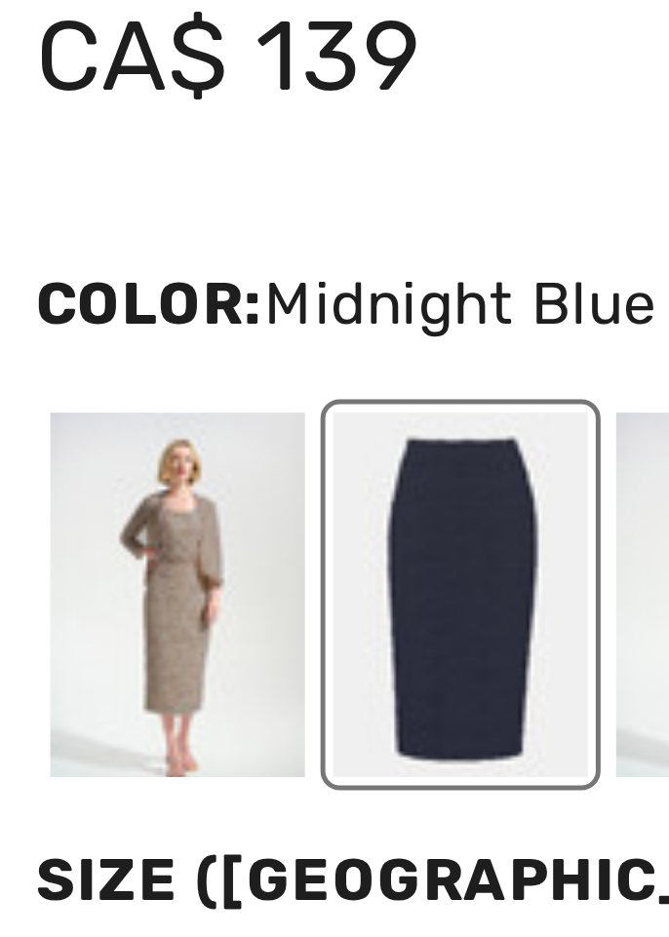
click at [55, 250] on div at bounding box center [55, 263] width 51 height 73
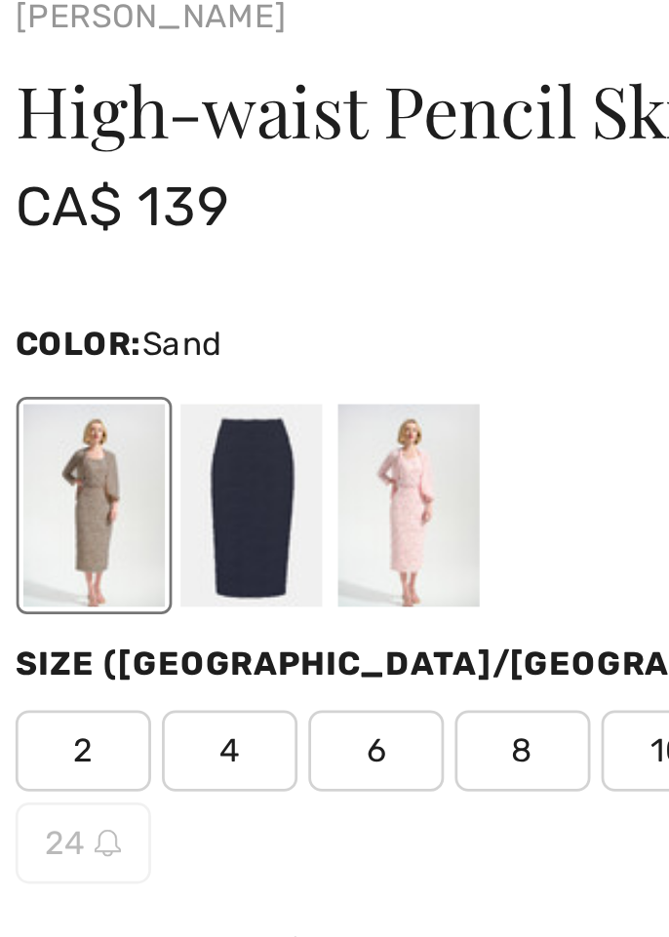
click at [101, 261] on div at bounding box center [112, 263] width 51 height 73
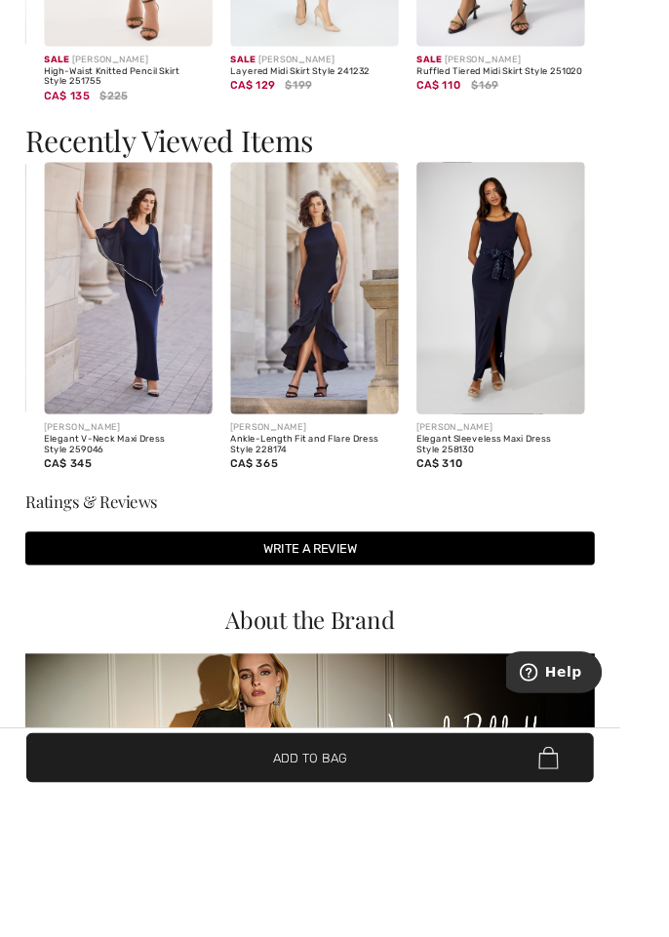
scroll to position [0, 176]
